Goal: Task Accomplishment & Management: Use online tool/utility

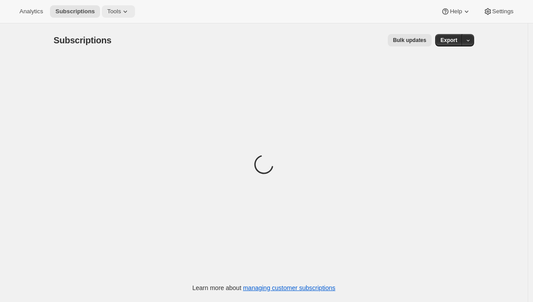
click at [130, 9] on icon at bounding box center [125, 11] width 9 height 9
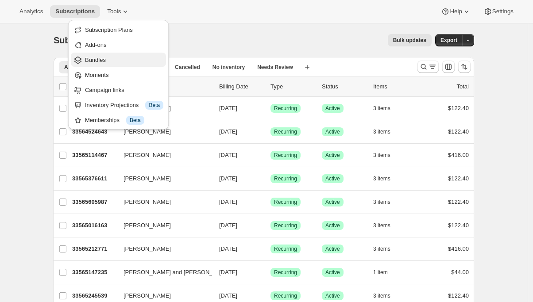
click at [109, 63] on span "Bundles" at bounding box center [124, 60] width 78 height 9
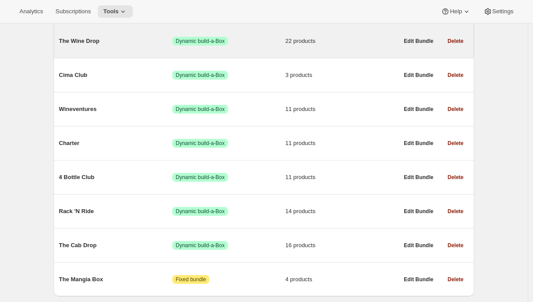
scroll to position [121, 0]
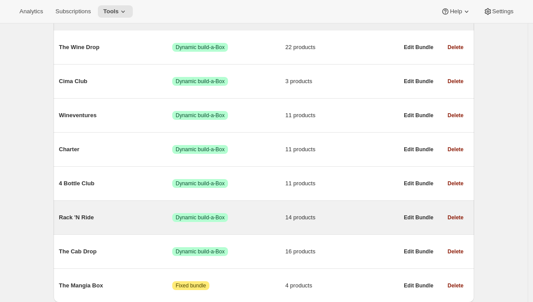
click at [68, 217] on span "Rack 'N Ride" at bounding box center [115, 217] width 113 height 9
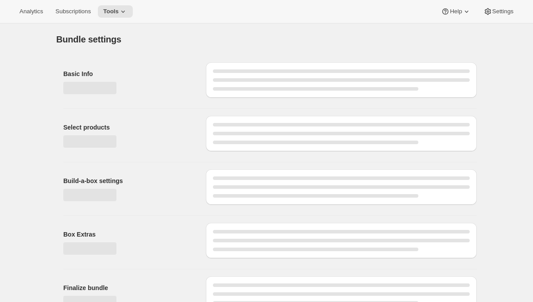
type input "Rack 'N Ride"
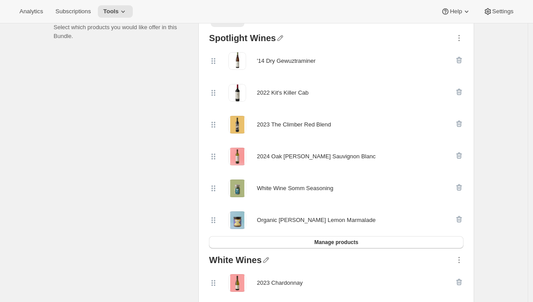
scroll to position [223, 0]
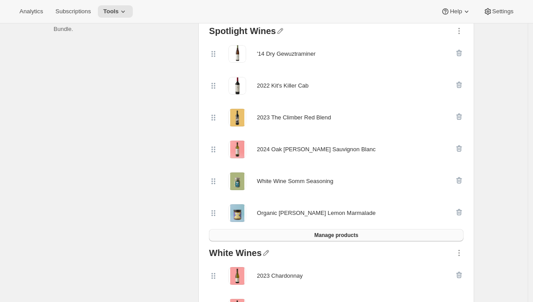
click at [294, 238] on button "Manage products" at bounding box center [336, 235] width 255 height 12
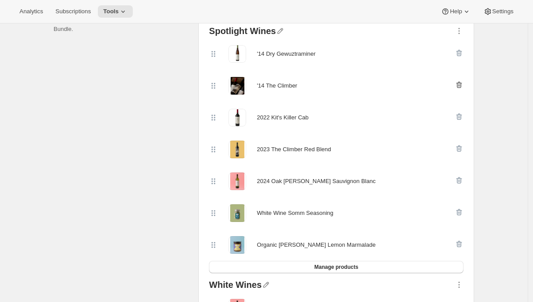
click at [462, 87] on icon "button" at bounding box center [459, 85] width 6 height 7
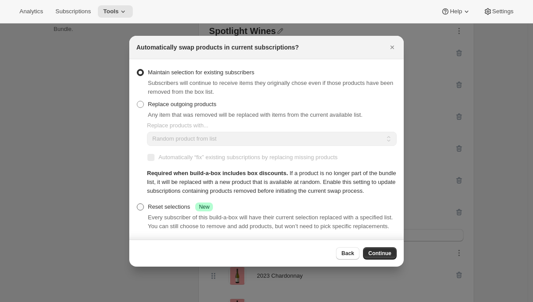
click at [174, 212] on div "Reset selections Success New" at bounding box center [180, 207] width 65 height 9
click at [137, 204] on input "Reset selections Success New" at bounding box center [137, 204] width 0 height 0
radio input "true"
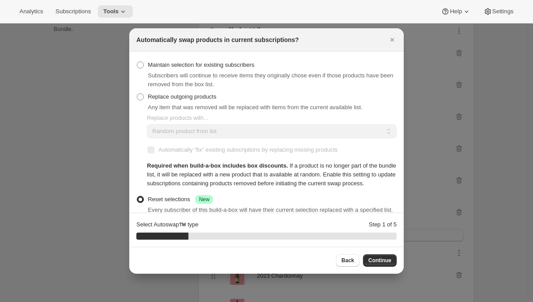
click at [382, 261] on span "Continue" at bounding box center [379, 260] width 23 height 7
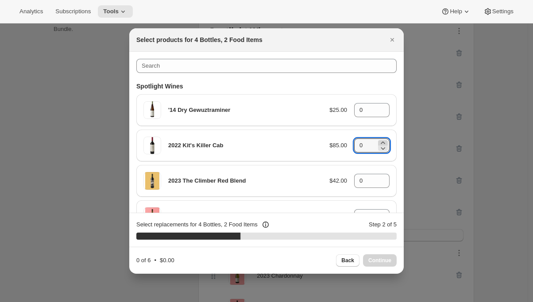
click at [379, 143] on icon ":rce:" at bounding box center [382, 143] width 9 height 9
type input "1"
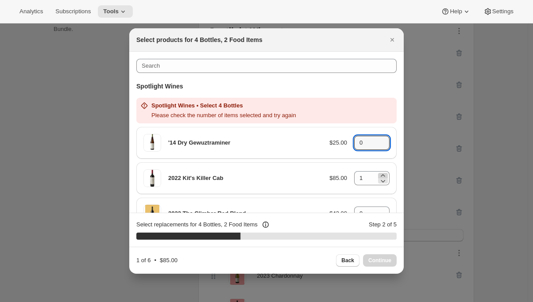
click at [379, 143] on icon ":rce:" at bounding box center [382, 145] width 9 height 9
click at [379, 139] on icon ":rce:" at bounding box center [382, 140] width 9 height 9
click at [379, 145] on icon ":rce:" at bounding box center [382, 145] width 9 height 9
type input "0"
click at [378, 176] on icon ":rce:" at bounding box center [382, 175] width 9 height 9
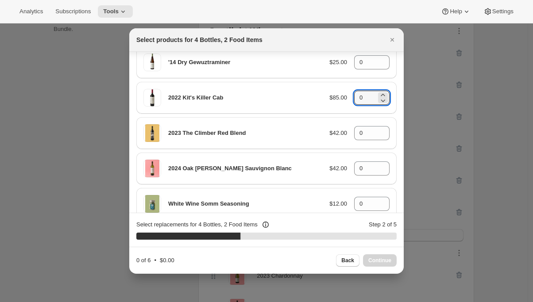
scroll to position [0, 0]
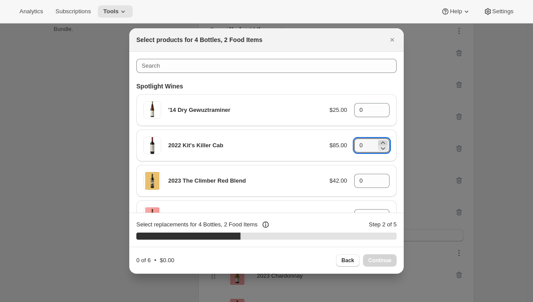
click at [378, 141] on icon ":rce:" at bounding box center [382, 143] width 9 height 9
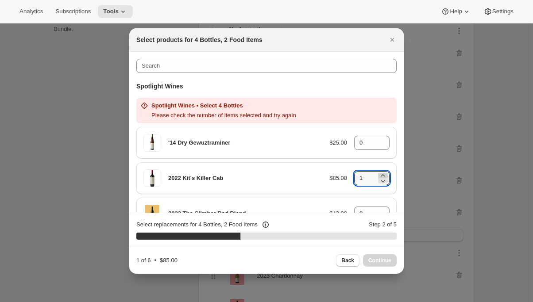
click at [380, 174] on icon ":rce:" at bounding box center [382, 175] width 9 height 9
type input "2"
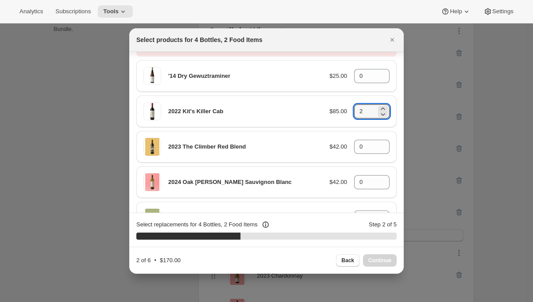
scroll to position [85, 0]
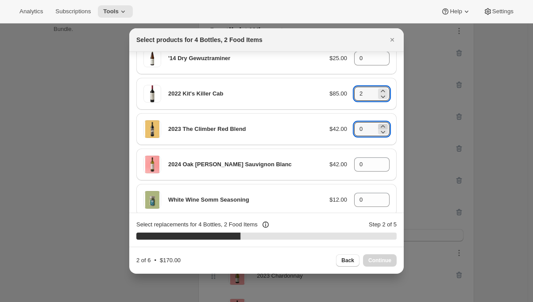
click at [378, 126] on icon ":rce:" at bounding box center [382, 126] width 9 height 9
type input "1"
click at [378, 161] on icon ":rce:" at bounding box center [382, 162] width 9 height 9
type input "1"
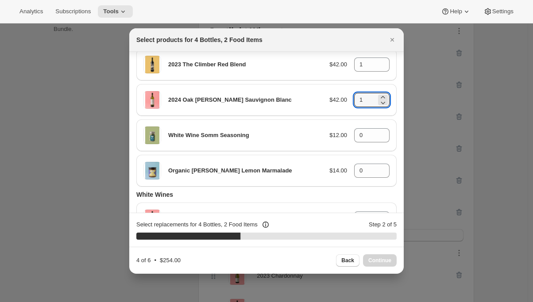
scroll to position [123, 0]
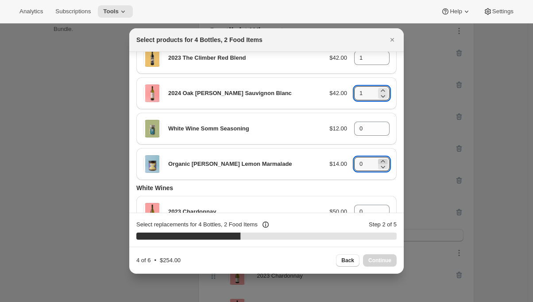
click at [378, 160] on icon ":rce:" at bounding box center [382, 161] width 9 height 9
type input "1"
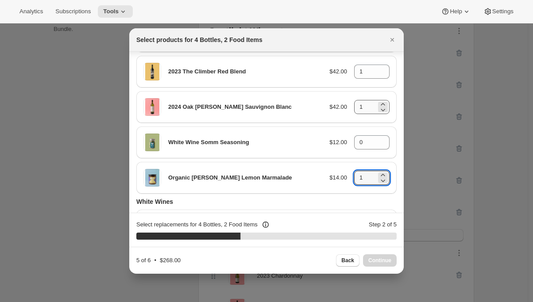
scroll to position [145, 0]
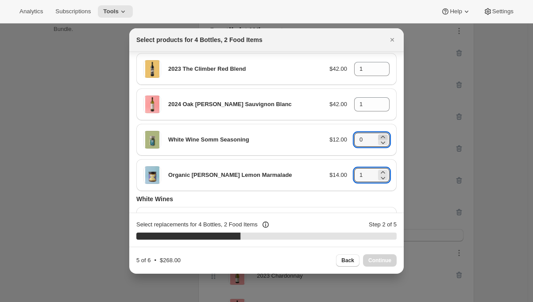
click at [378, 137] on icon ":rce:" at bounding box center [382, 137] width 9 height 9
type input "1"
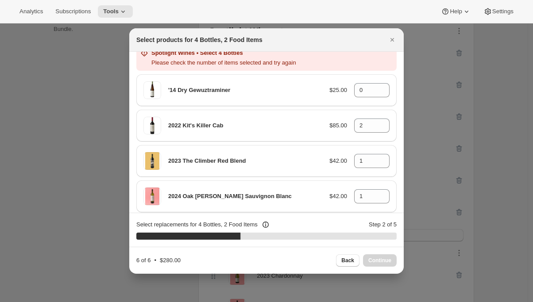
scroll to position [0, 0]
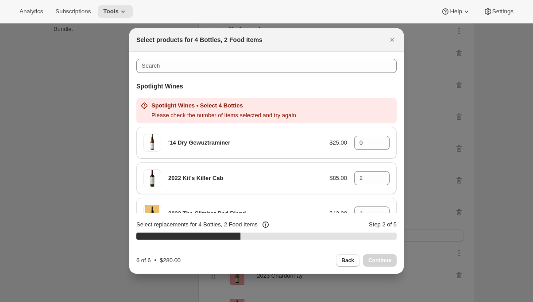
click at [296, 108] on h2 "Spotlight Wines • Select 4 Bottles" at bounding box center [223, 105] width 145 height 9
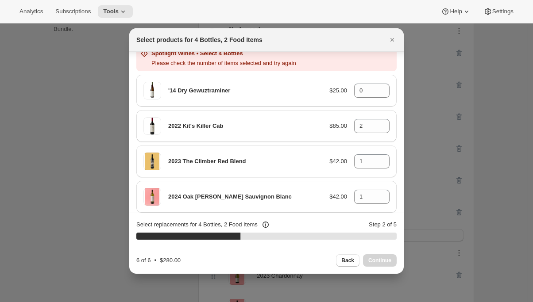
scroll to position [55, 0]
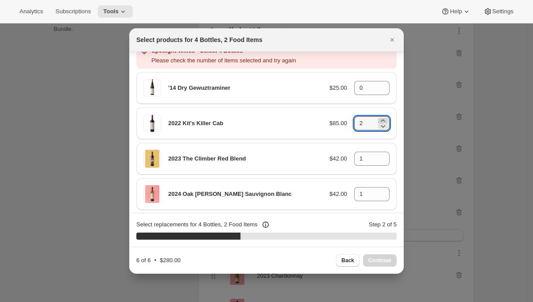
click at [381, 120] on icon ":rce:" at bounding box center [383, 121] width 4 height 2
click at [379, 125] on icon ":rce:" at bounding box center [382, 126] width 9 height 9
type input "2"
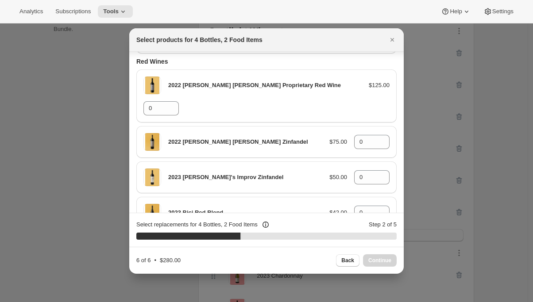
scroll to position [439, 0]
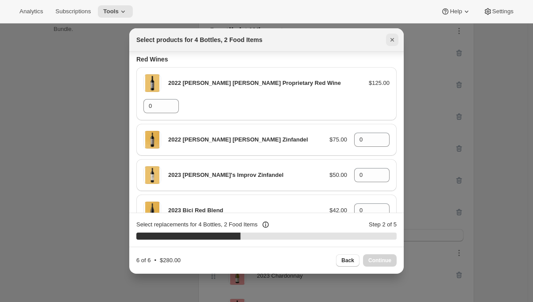
click at [395, 39] on icon "Close" at bounding box center [392, 39] width 9 height 9
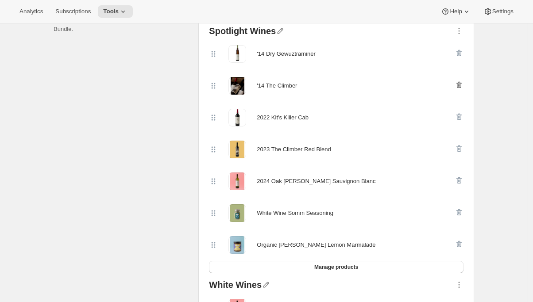
click at [462, 85] on icon "button" at bounding box center [459, 85] width 6 height 7
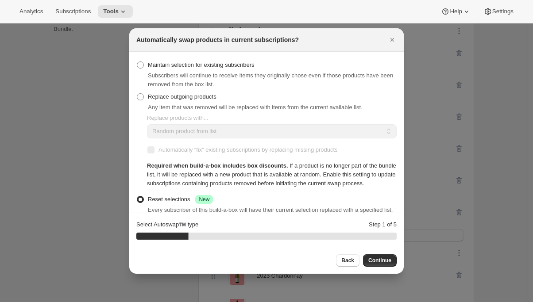
scroll to position [0, 0]
click at [214, 64] on span "Maintain selection for existing subscribers" at bounding box center [201, 65] width 107 height 7
click at [137, 62] on input "Maintain selection for existing subscribers" at bounding box center [137, 62] width 0 height 0
radio input "true"
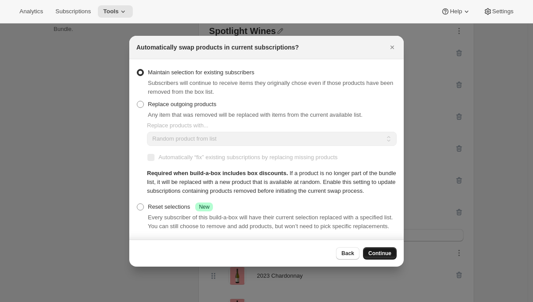
click at [383, 257] on span "Continue" at bounding box center [379, 253] width 23 height 7
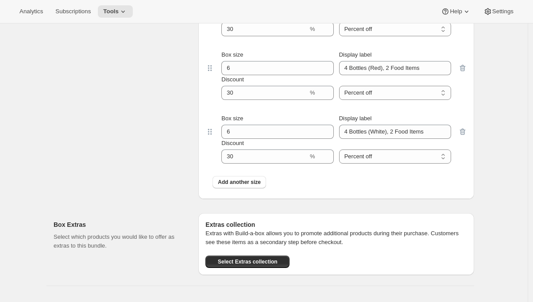
scroll to position [1181, 0]
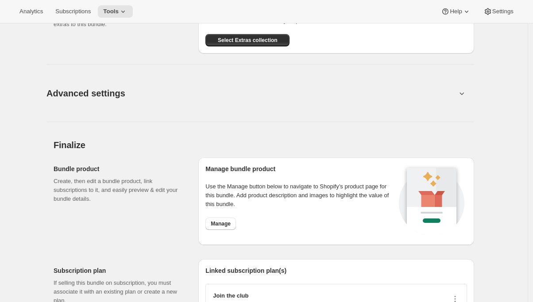
click at [79, 90] on span "Advanced settings" at bounding box center [85, 93] width 79 height 14
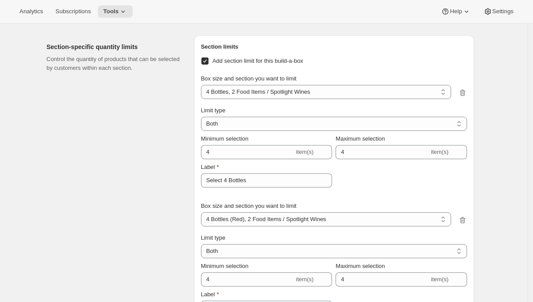
scroll to position [1332, 0]
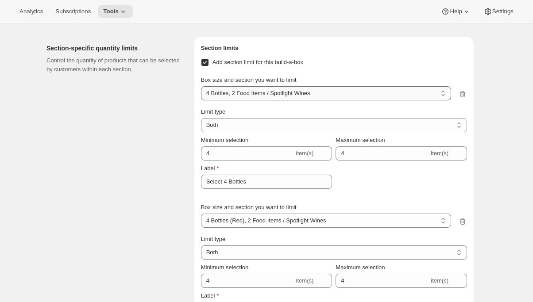
click at [321, 92] on select "4 Bottles, 2 Food Items / Spotlight Wines 4 Bottles, 2 Food Items / White Wines…" at bounding box center [326, 93] width 250 height 14
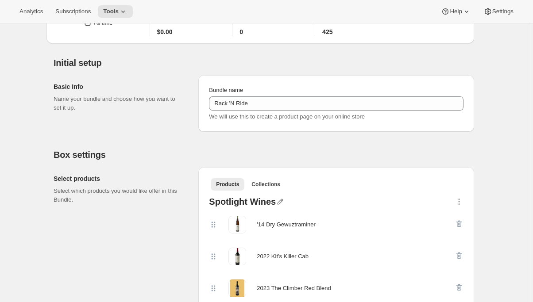
scroll to position [121, 0]
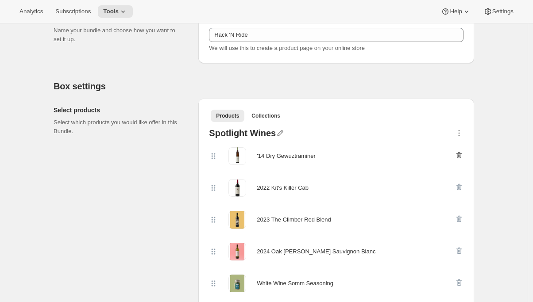
click at [461, 154] on icon "button" at bounding box center [459, 155] width 9 height 9
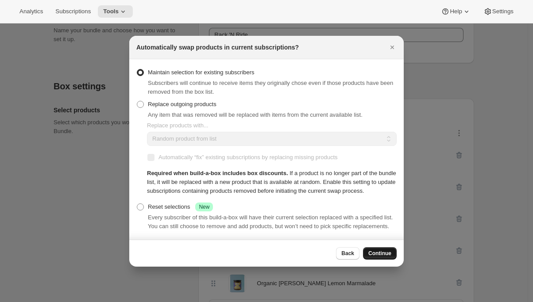
click at [370, 257] on span "Continue" at bounding box center [379, 253] width 23 height 7
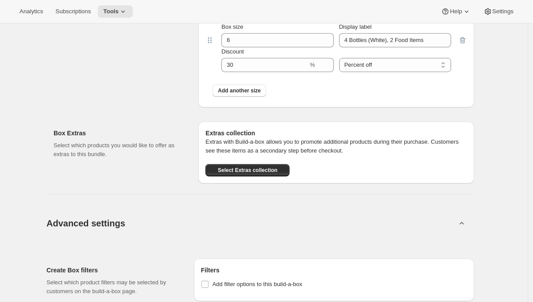
scroll to position [1128, 0]
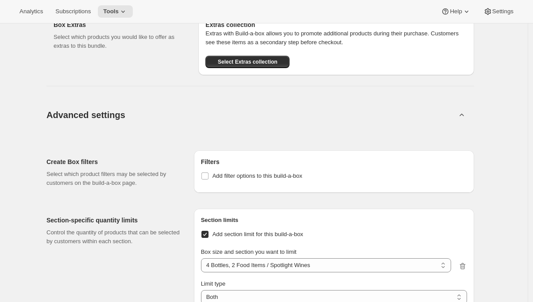
click at [112, 118] on span "Advanced settings" at bounding box center [85, 115] width 79 height 14
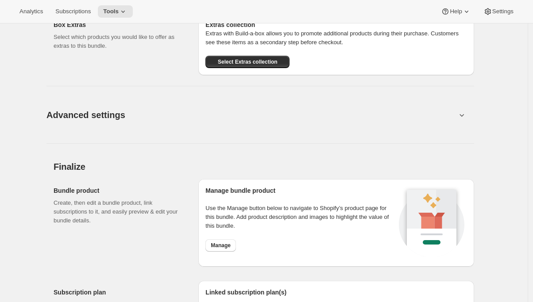
scroll to position [1134, 0]
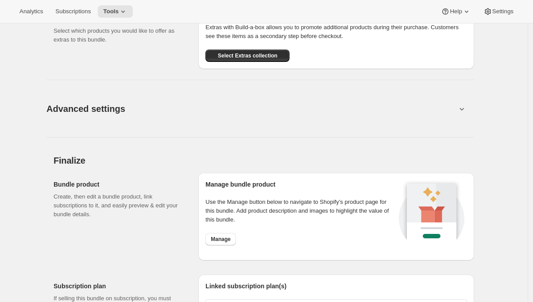
click at [104, 110] on span "Advanced settings" at bounding box center [85, 109] width 79 height 14
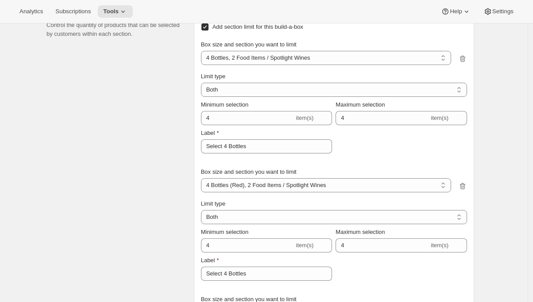
scroll to position [1337, 0]
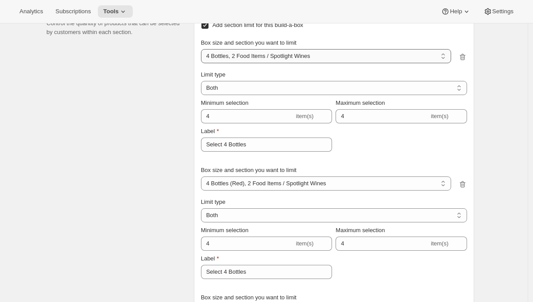
click at [386, 59] on select "4 Bottles, 2 Food Items / Spotlight Wines 4 Bottles, 2 Food Items / White Wines…" at bounding box center [326, 56] width 250 height 14
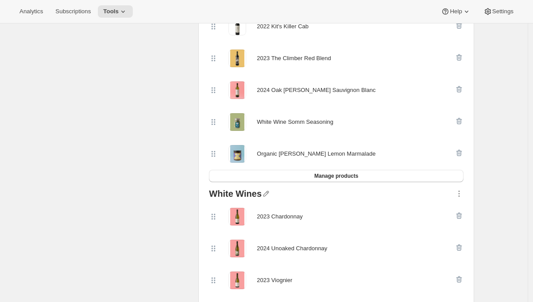
scroll to position [266, 0]
